Goal: Task Accomplishment & Management: Manage account settings

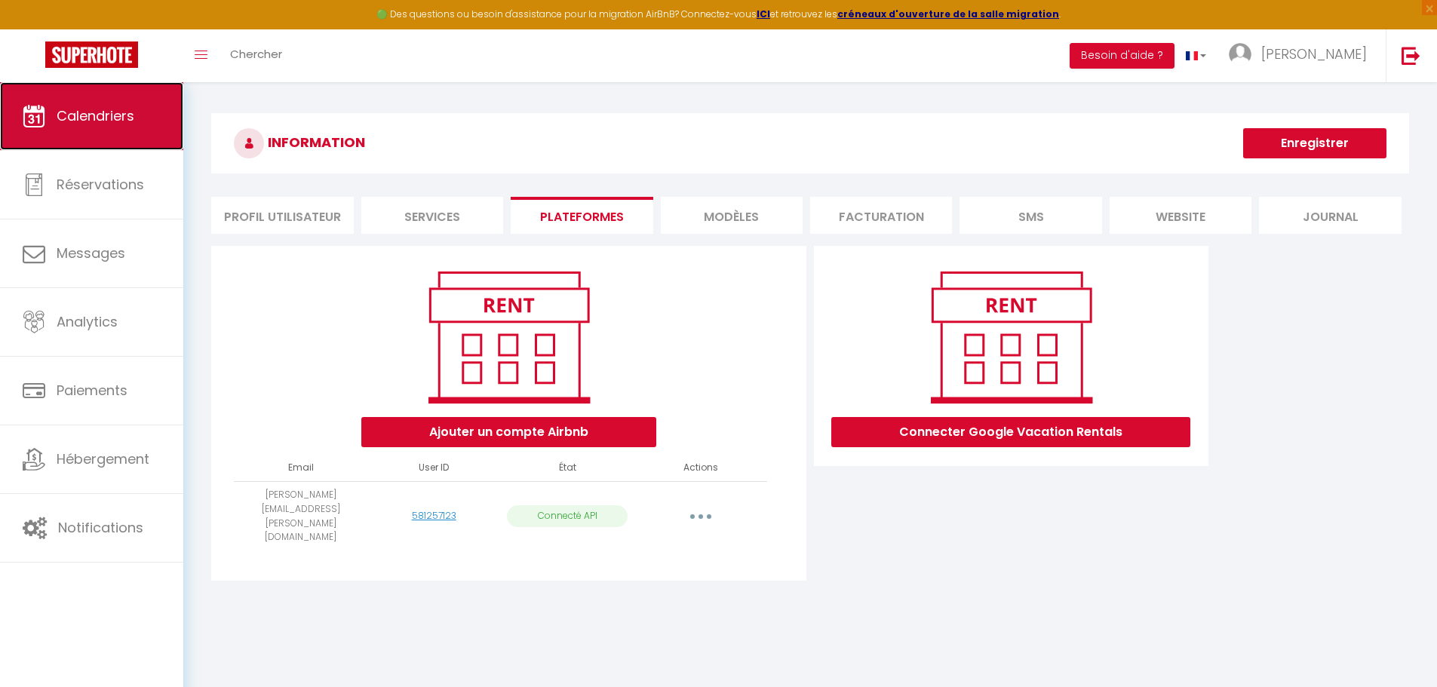
click at [146, 103] on link "Calendriers" at bounding box center [91, 116] width 183 height 68
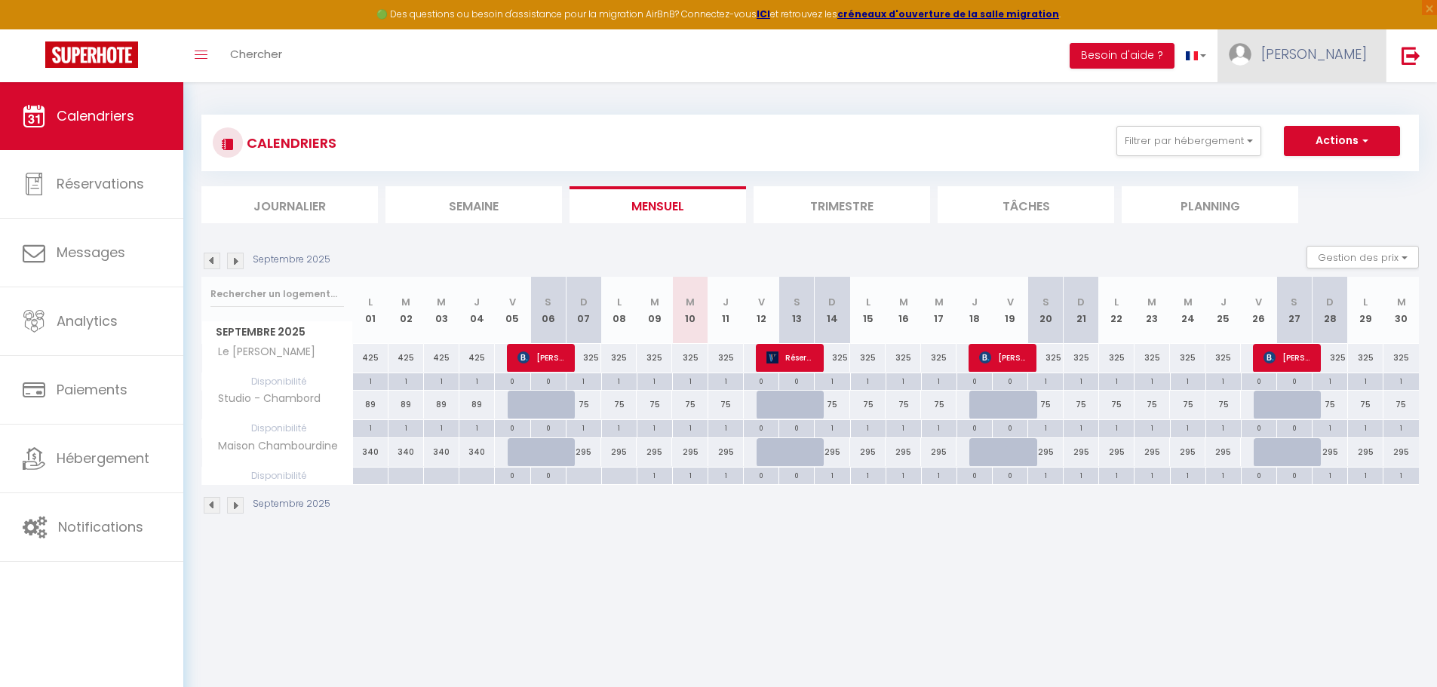
drag, startPoint x: 1360, startPoint y: 54, endPoint x: 1335, endPoint y: 40, distance: 28.4
click at [1335, 40] on link "[PERSON_NAME]" at bounding box center [1302, 55] width 168 height 53
click at [1313, 111] on link "Paramètres" at bounding box center [1326, 105] width 112 height 26
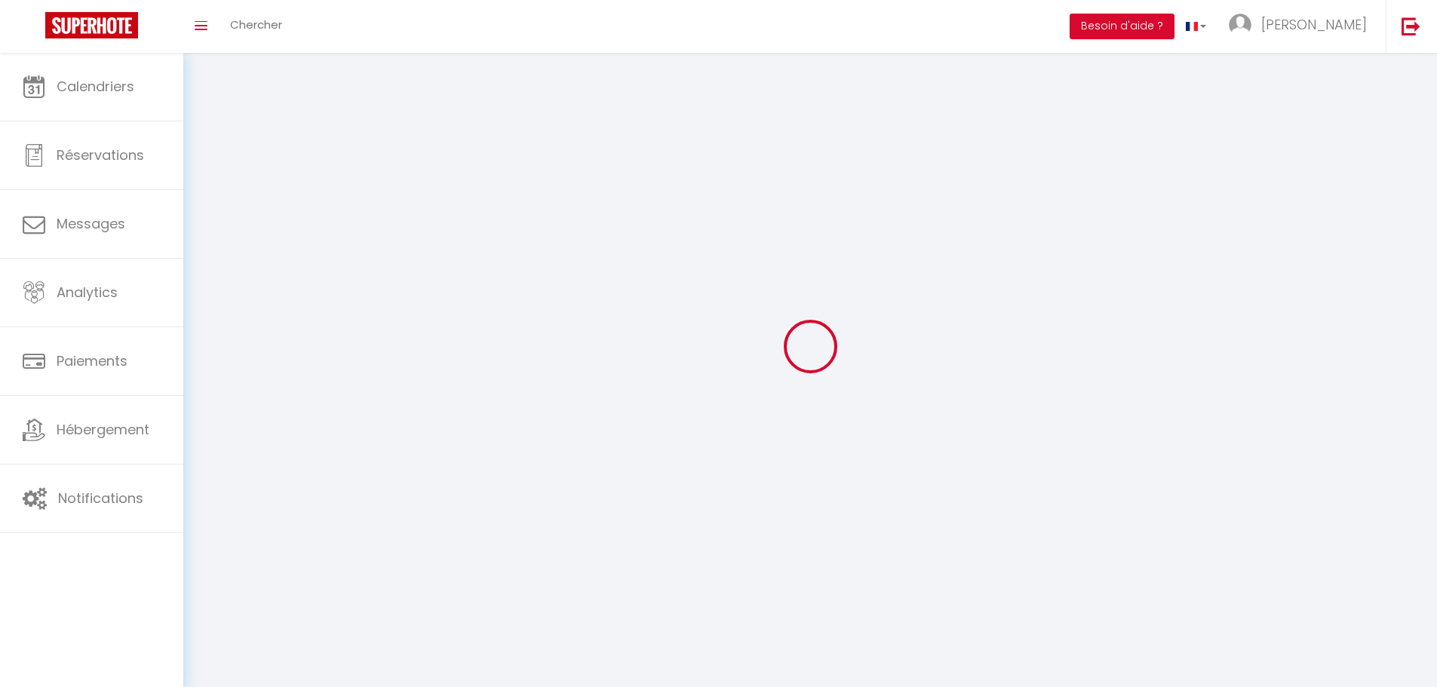
type input "[PERSON_NAME]"
type input "COLLET"
type input "[PHONE_NUMBER]"
type input "[STREET_ADDRESS]"
type input "41220"
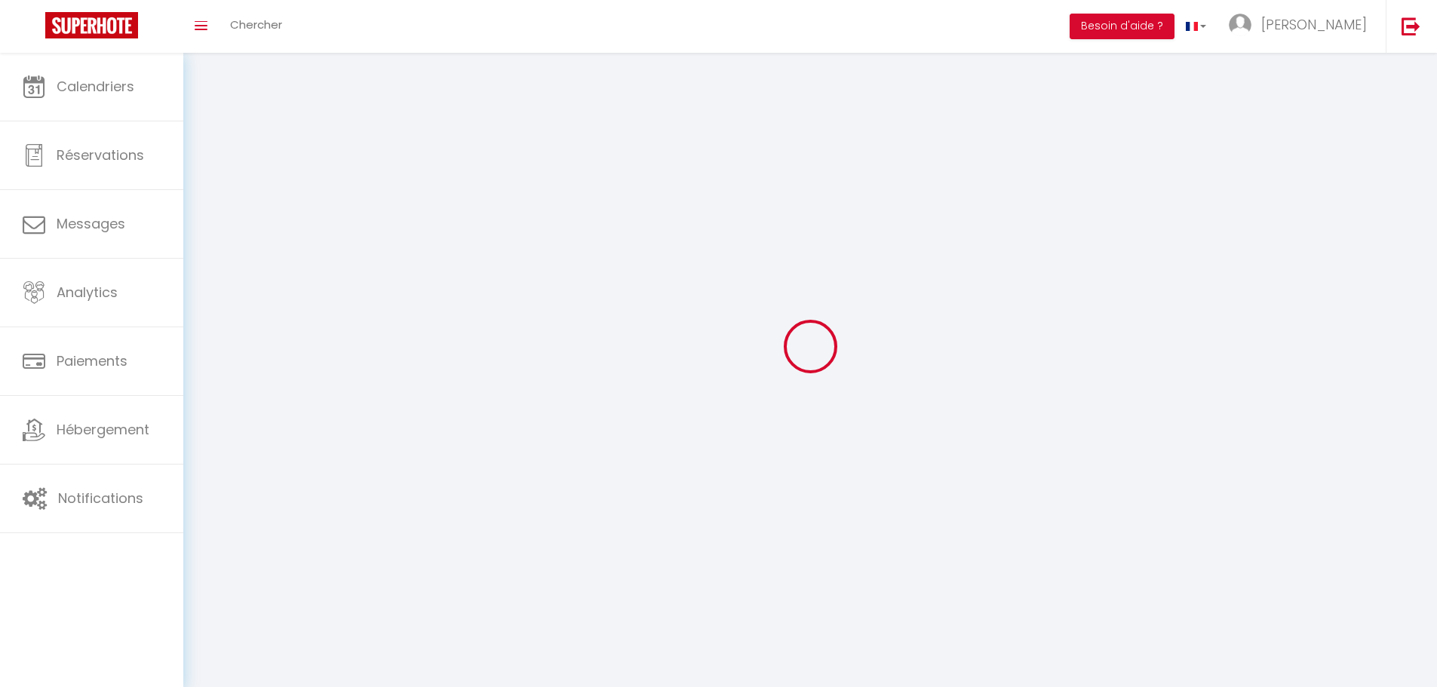
type input "Thoury"
type input "A1PrZTc07FjAWFjfsdO4my29K"
type input "TC5MQA2cdwm71BYRD7n2mHCGh"
type input "[URL][DOMAIN_NAME]"
type input "A1PrZTc07FjAWFjfsdO4my29K"
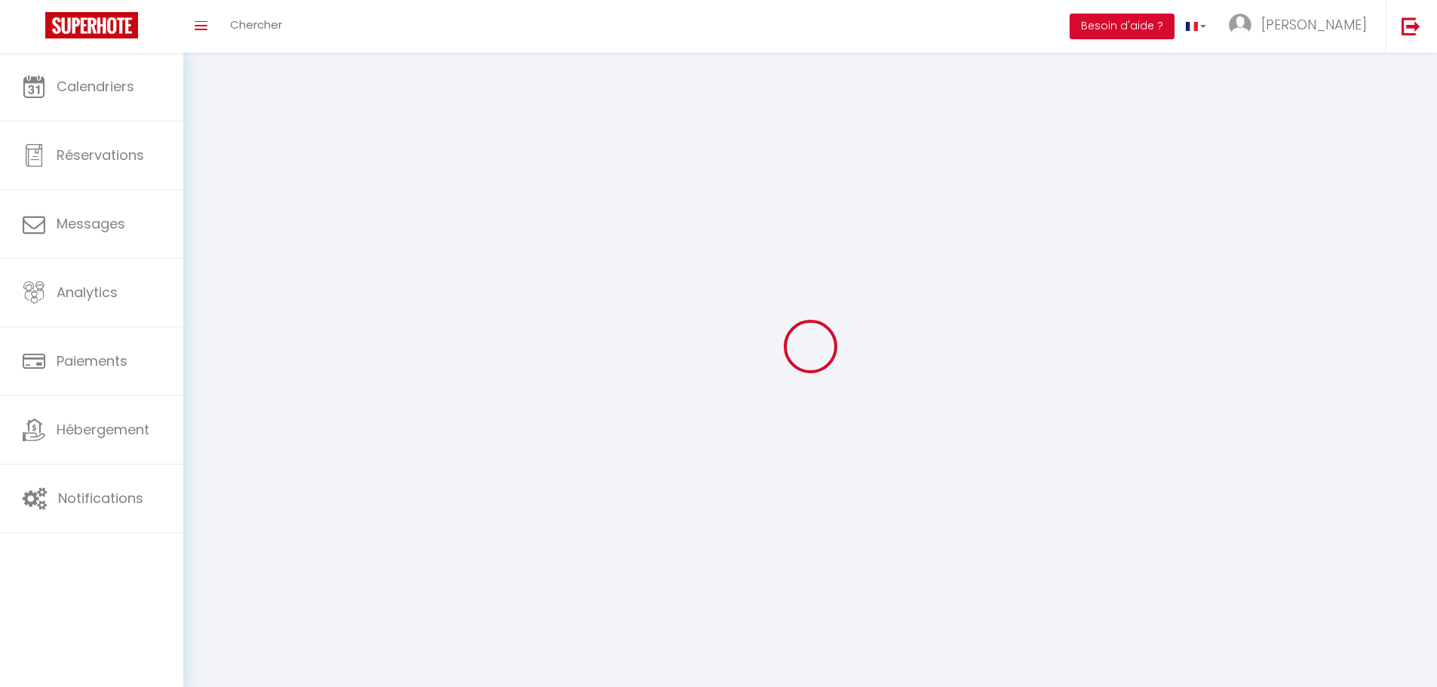
type input "TC5MQA2cdwm71BYRD7n2mHCGh"
type input "[URL][DOMAIN_NAME]"
select select "28"
select select "fr"
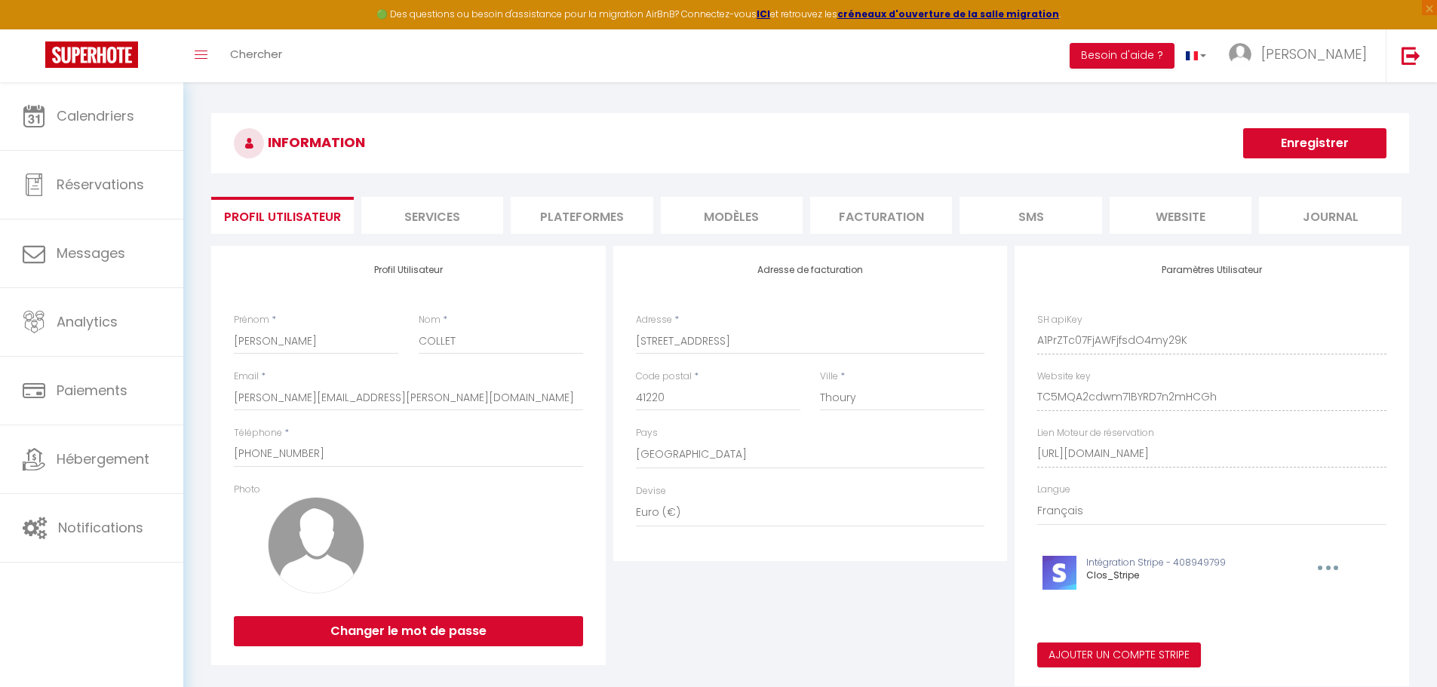
click at [628, 217] on li "Plateformes" at bounding box center [582, 215] width 142 height 37
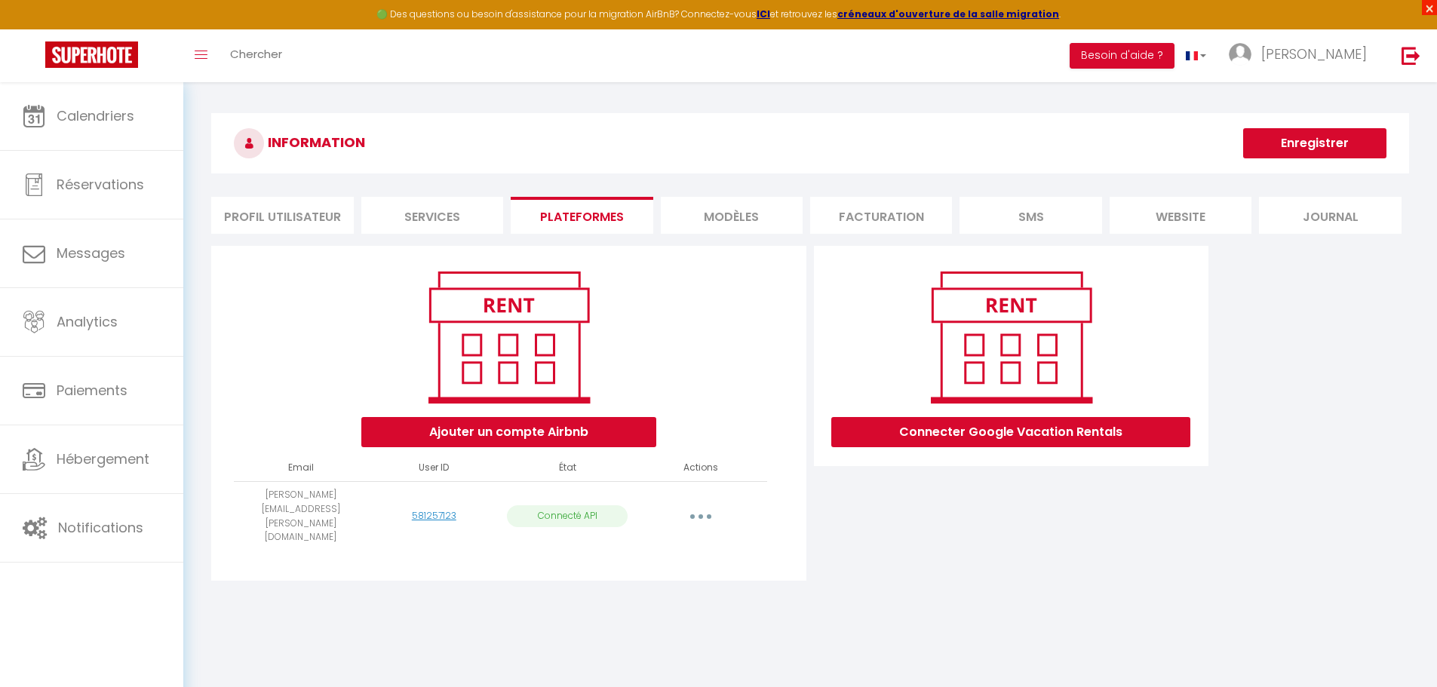
click at [1429, 5] on span "×" at bounding box center [1429, 7] width 15 height 15
